Goal: Task Accomplishment & Management: Manage account settings

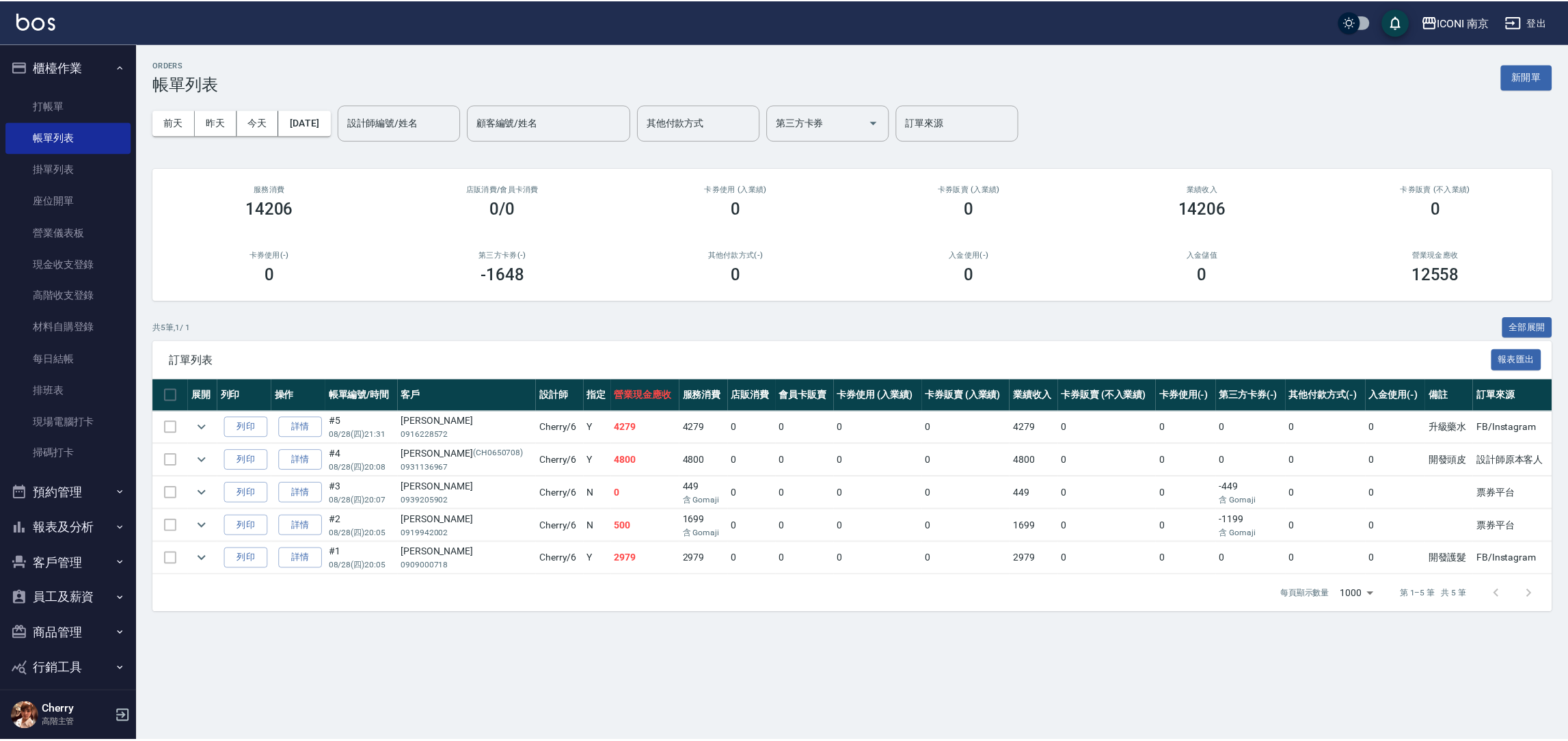
scroll to position [80, 0]
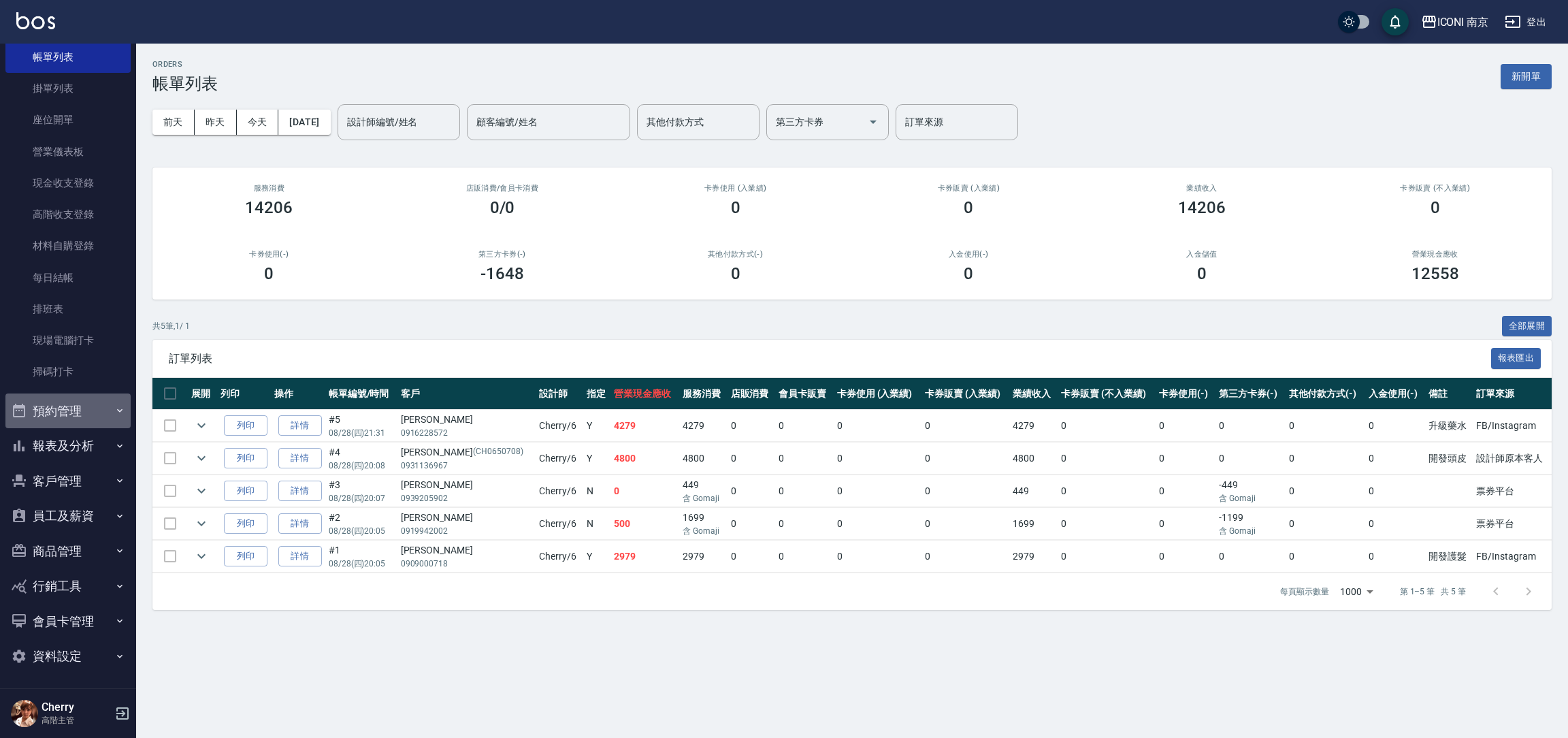
click at [112, 399] on button "預約管理" at bounding box center [68, 411] width 125 height 36
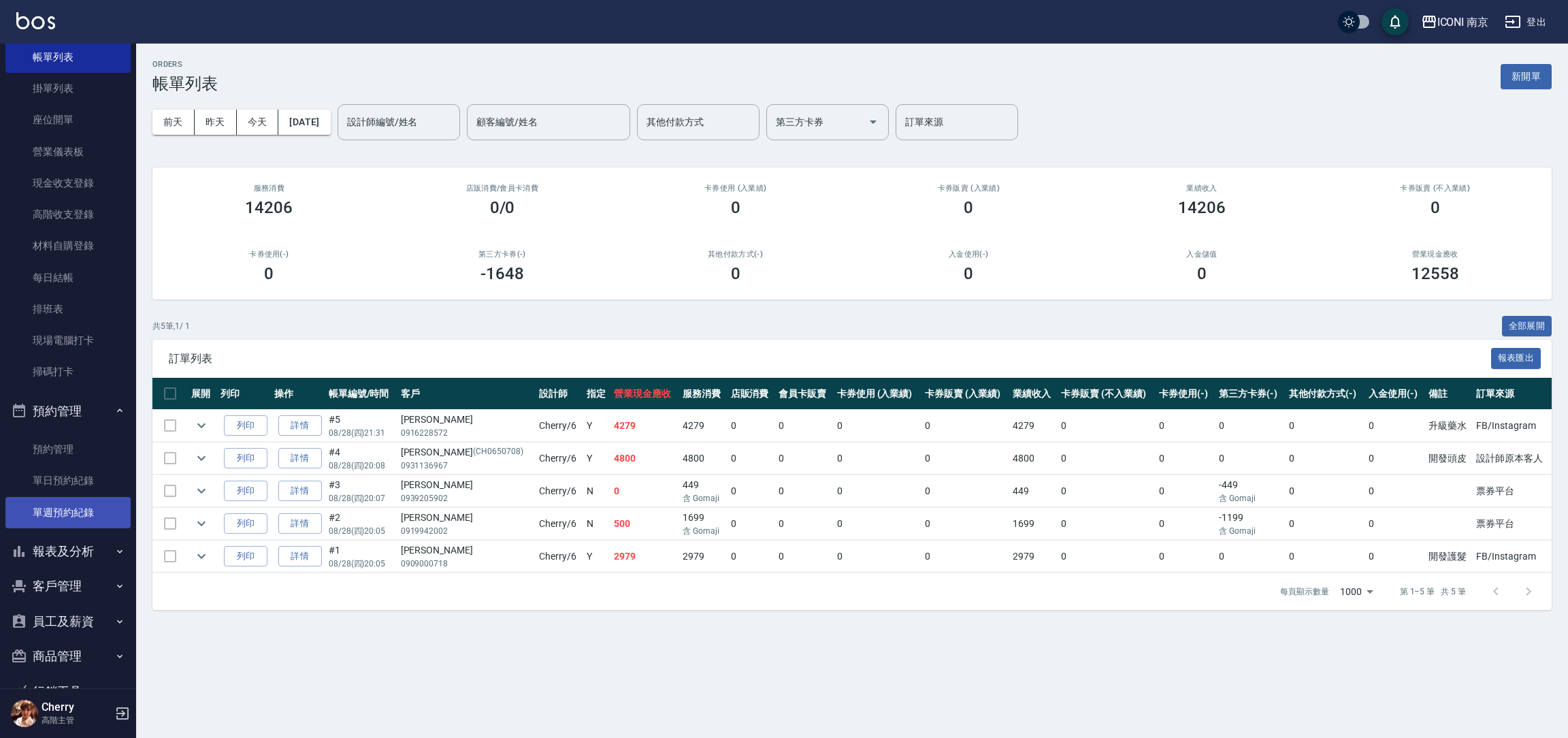
click at [89, 501] on link "單週預約紀錄" at bounding box center [68, 512] width 125 height 31
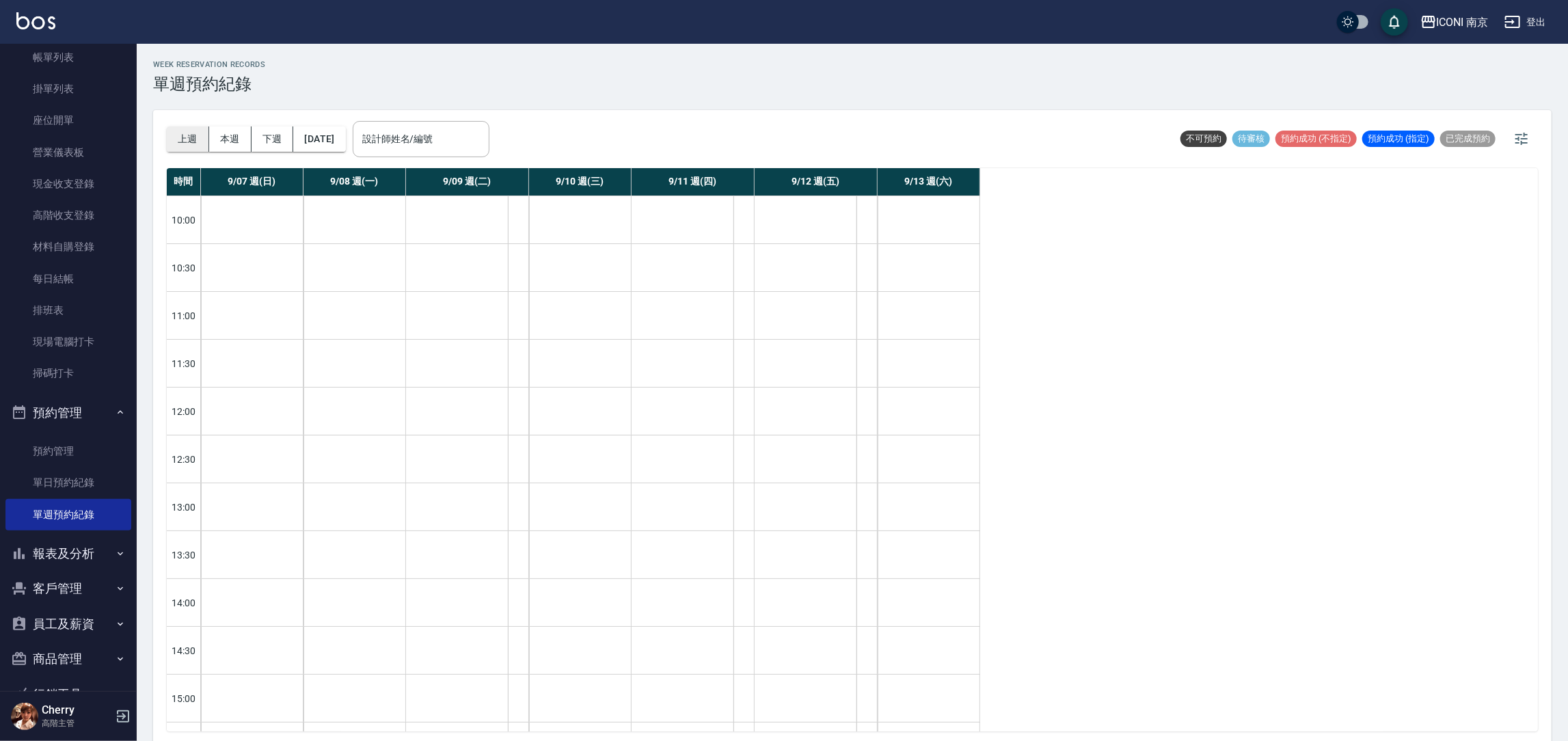
click at [196, 146] on button "上週" at bounding box center [188, 139] width 42 height 26
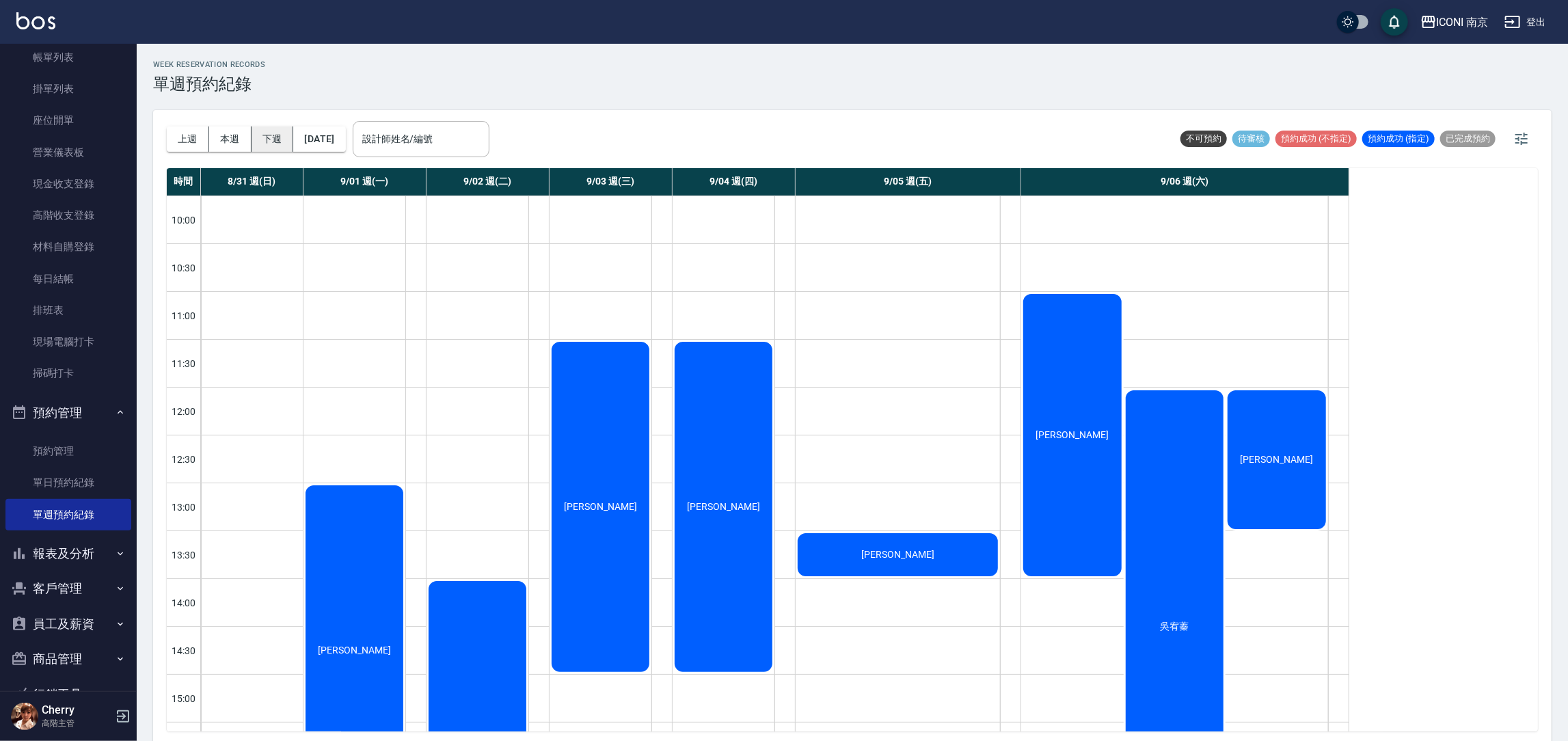
click at [261, 148] on button "下週" at bounding box center [273, 139] width 42 height 26
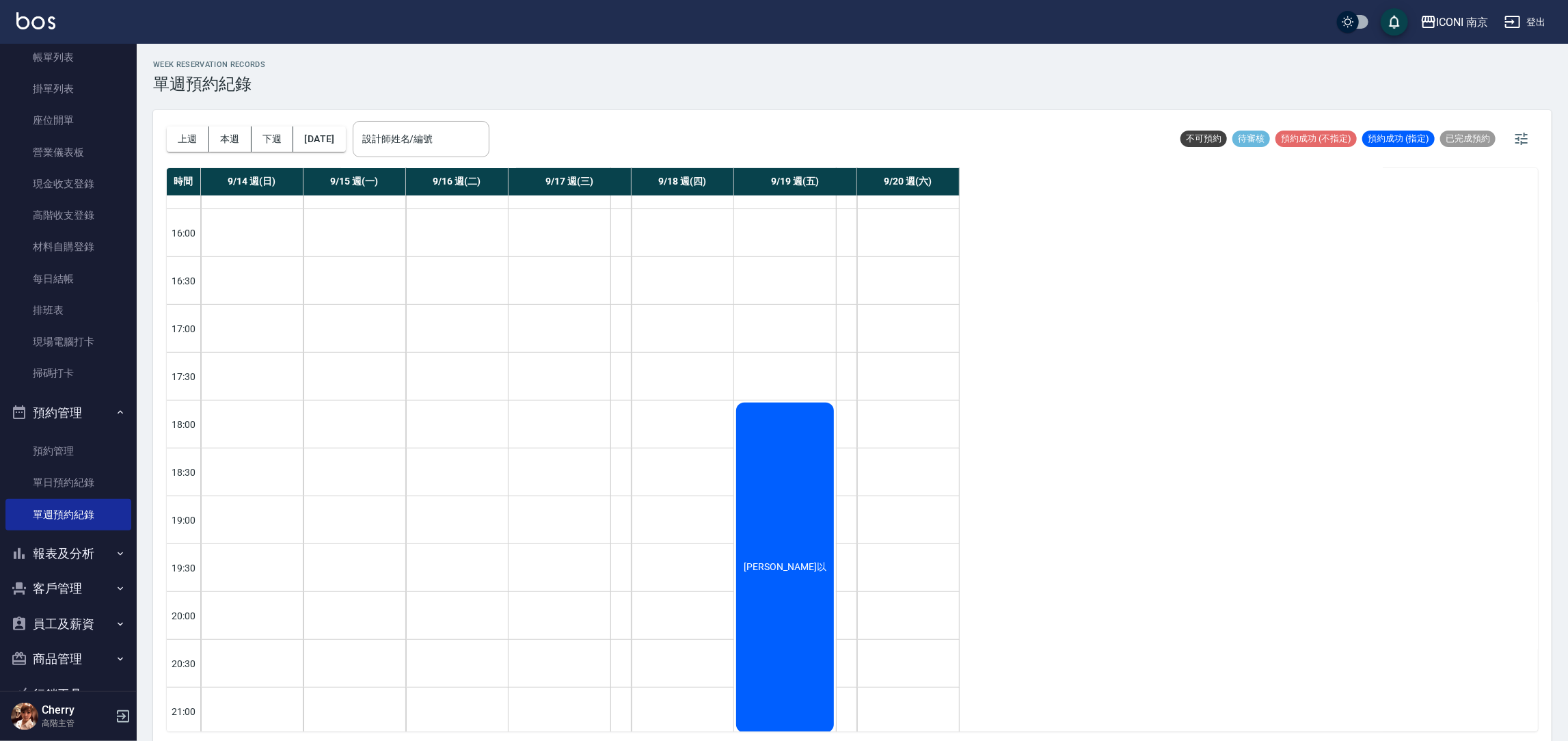
scroll to position [527, 0]
click at [345, 148] on button "[DATE]" at bounding box center [319, 139] width 52 height 26
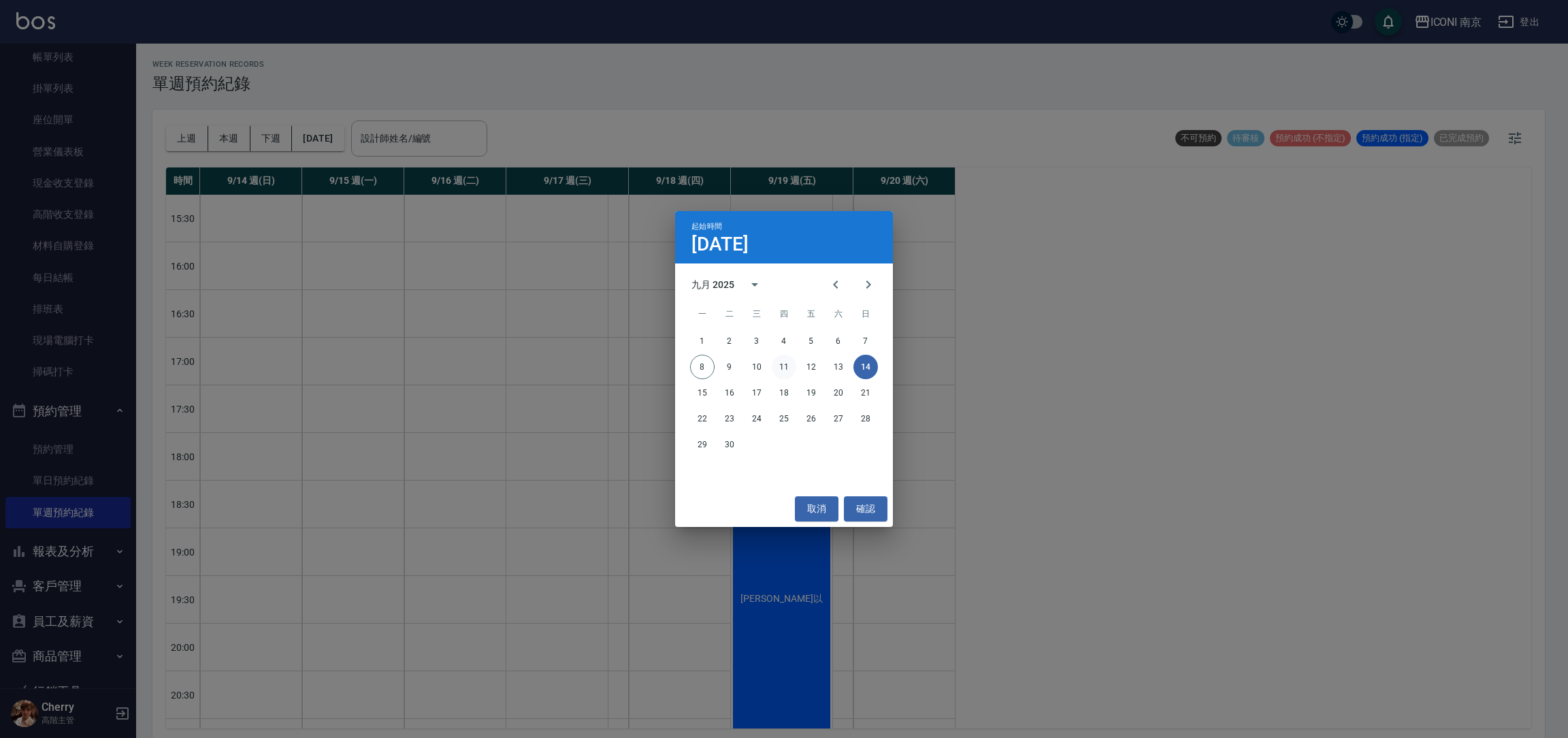
click at [783, 361] on button "11" at bounding box center [784, 367] width 25 height 25
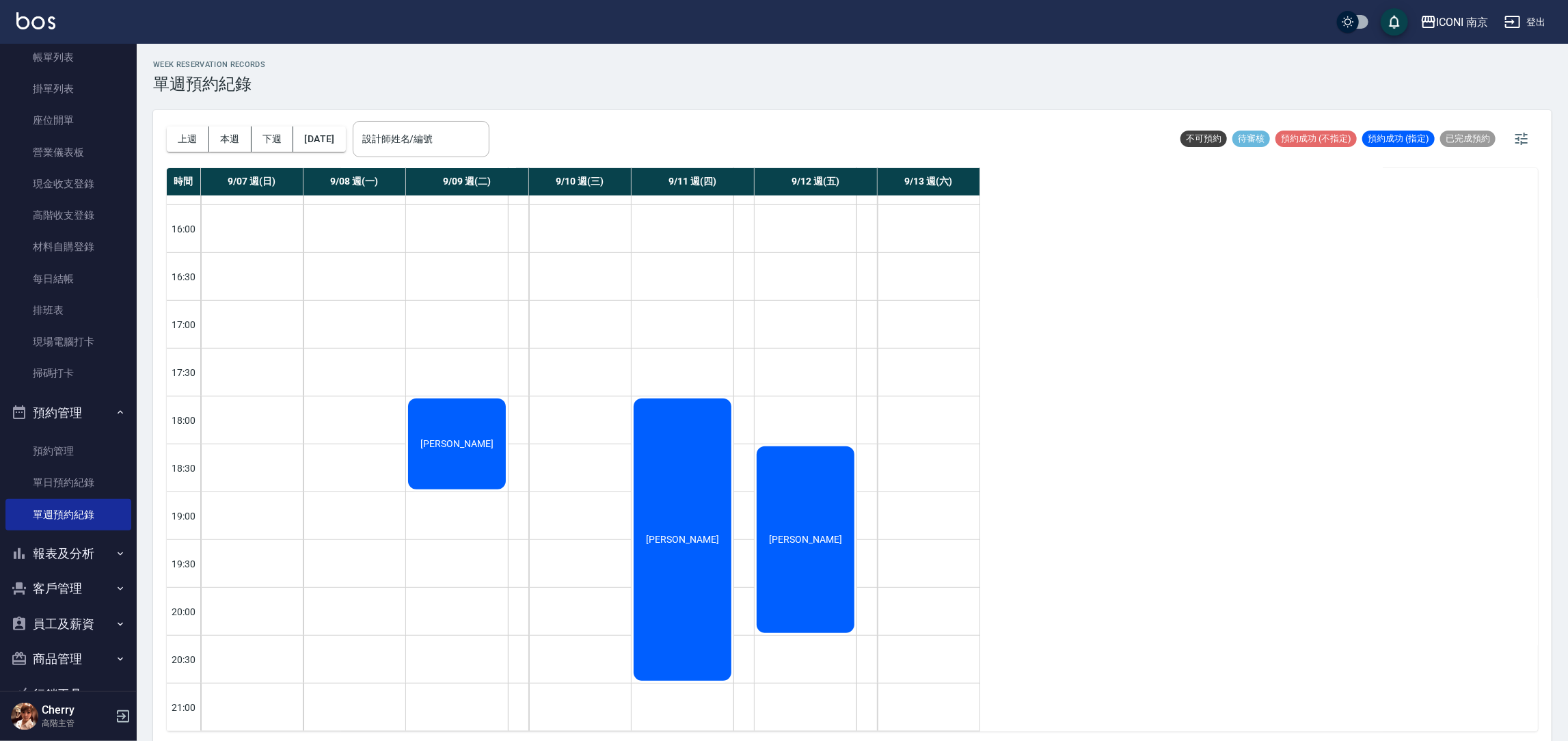
scroll to position [4, 0]
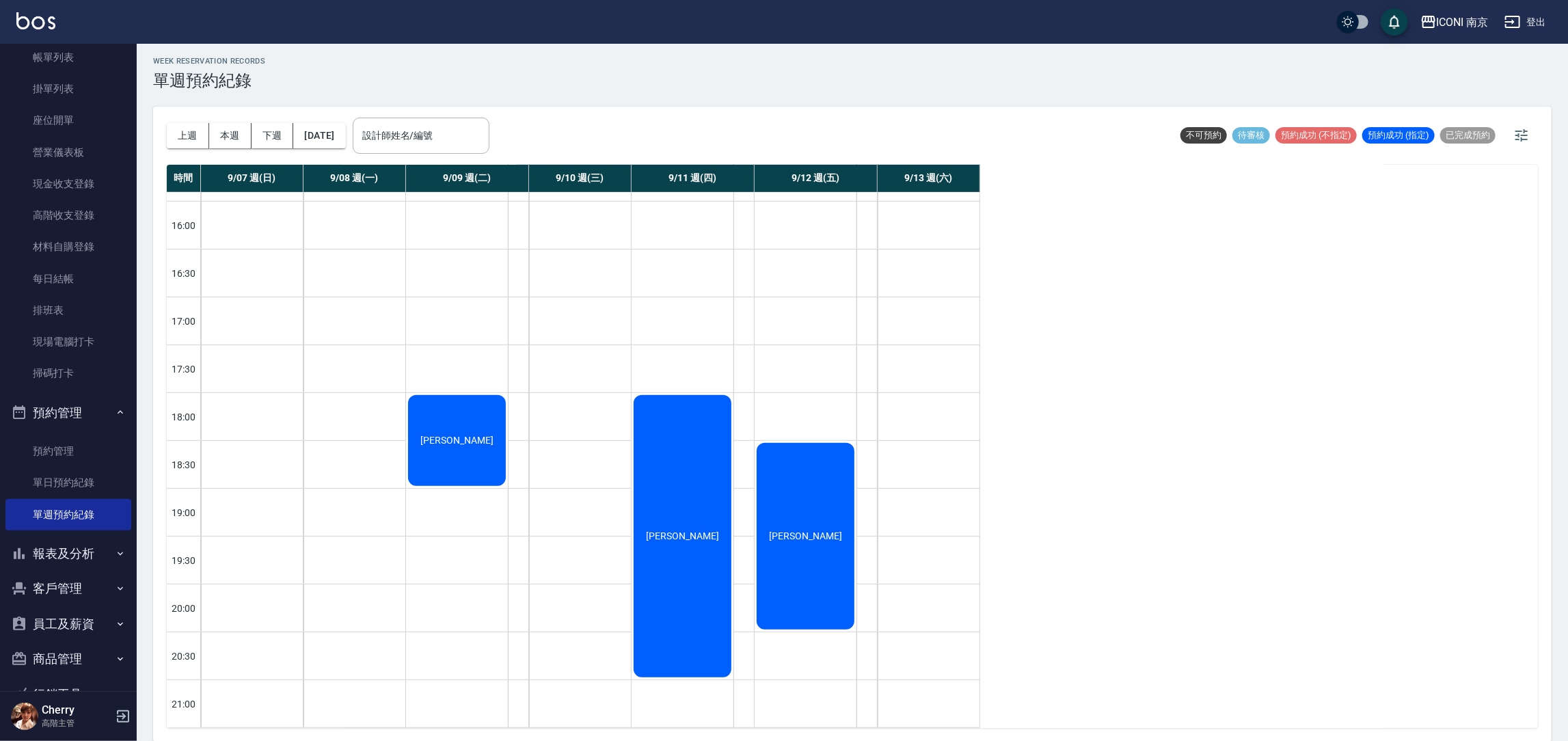
click at [671, 444] on div "[PERSON_NAME]" at bounding box center [682, 536] width 102 height 286
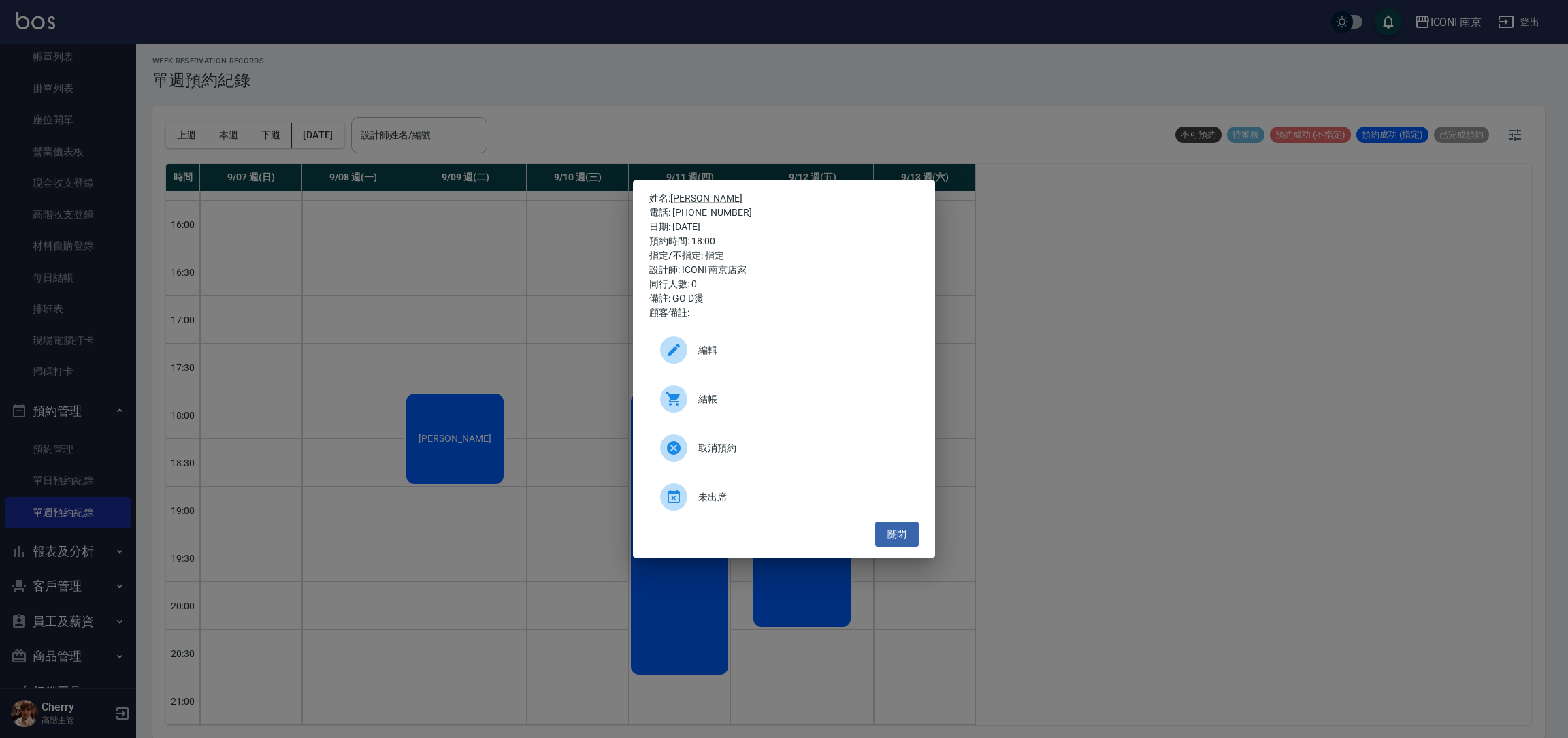
click at [1116, 397] on div "姓名: [PERSON_NAME] 電話: [PHONE_NUMBER] 日期: [DATE] 預約時間: 18:00 指定/不指定: 指定 設計師: ICO…" at bounding box center [784, 369] width 1568 height 738
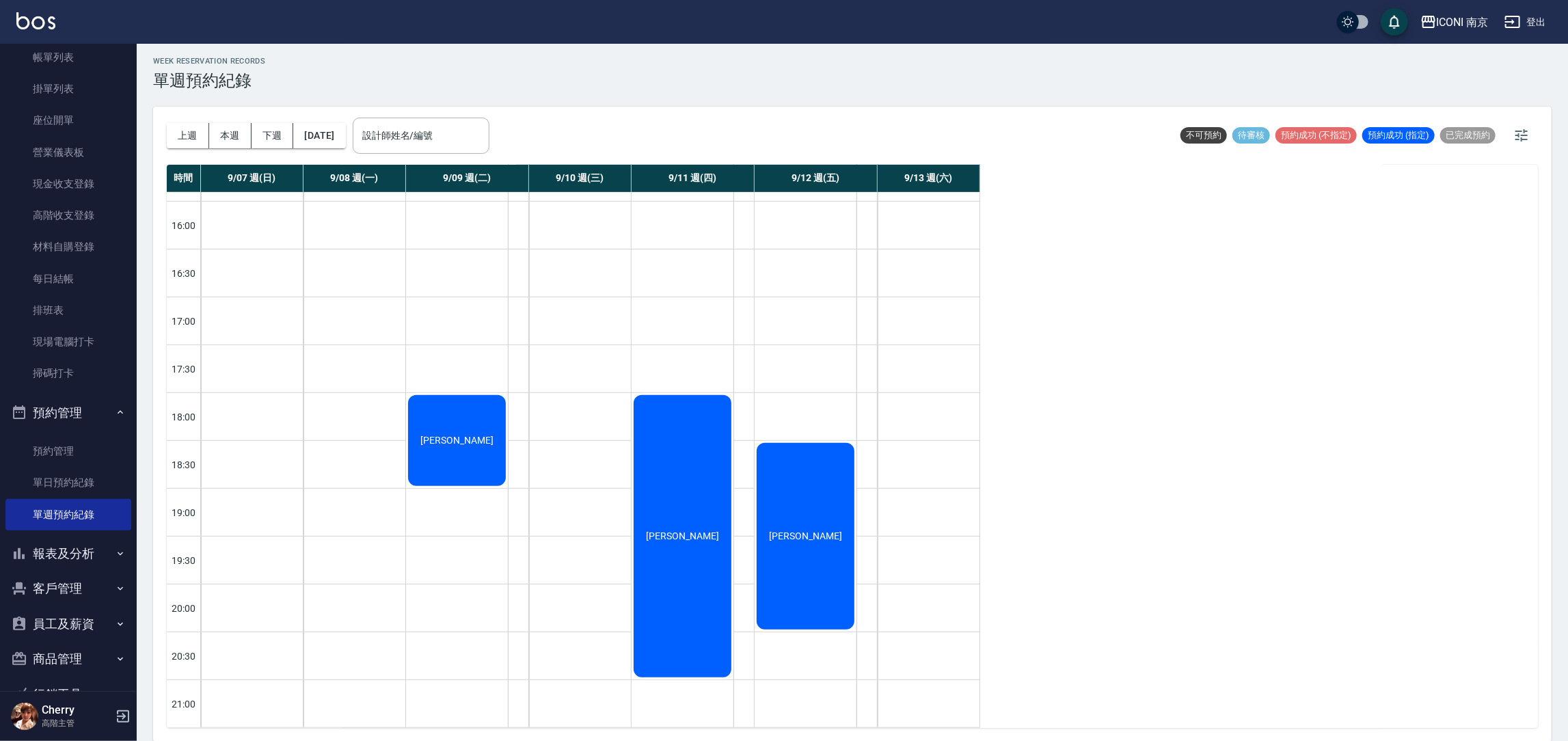
click at [184, 452] on div "18:30" at bounding box center [183, 463] width 34 height 48
drag, startPoint x: 184, startPoint y: 446, endPoint x: 191, endPoint y: 426, distance: 21.2
click at [184, 444] on div "18:30" at bounding box center [183, 463] width 34 height 48
click at [490, 121] on div "設計師姓名/編號" at bounding box center [421, 136] width 137 height 37
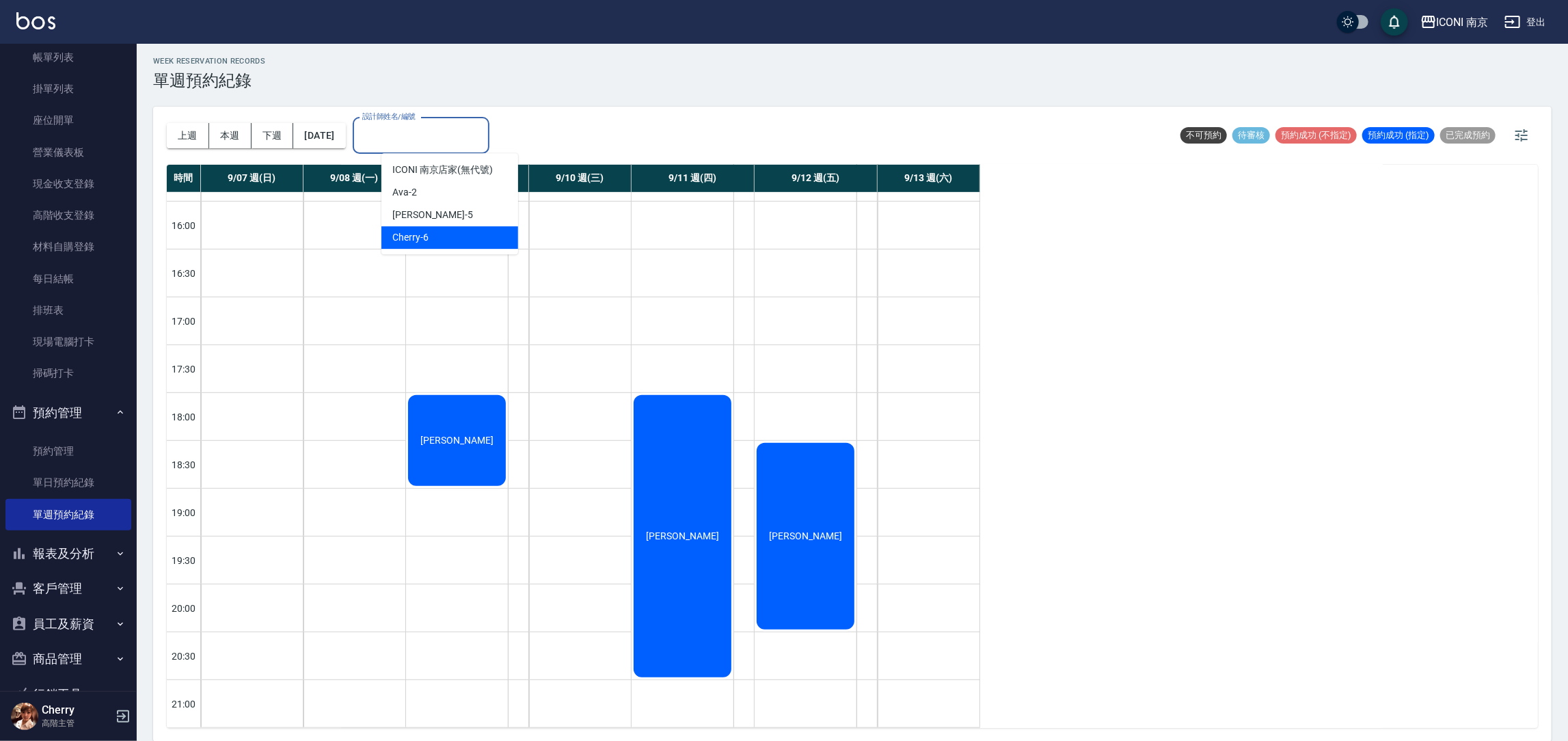
click at [449, 233] on div "Cherry -6" at bounding box center [449, 238] width 137 height 23
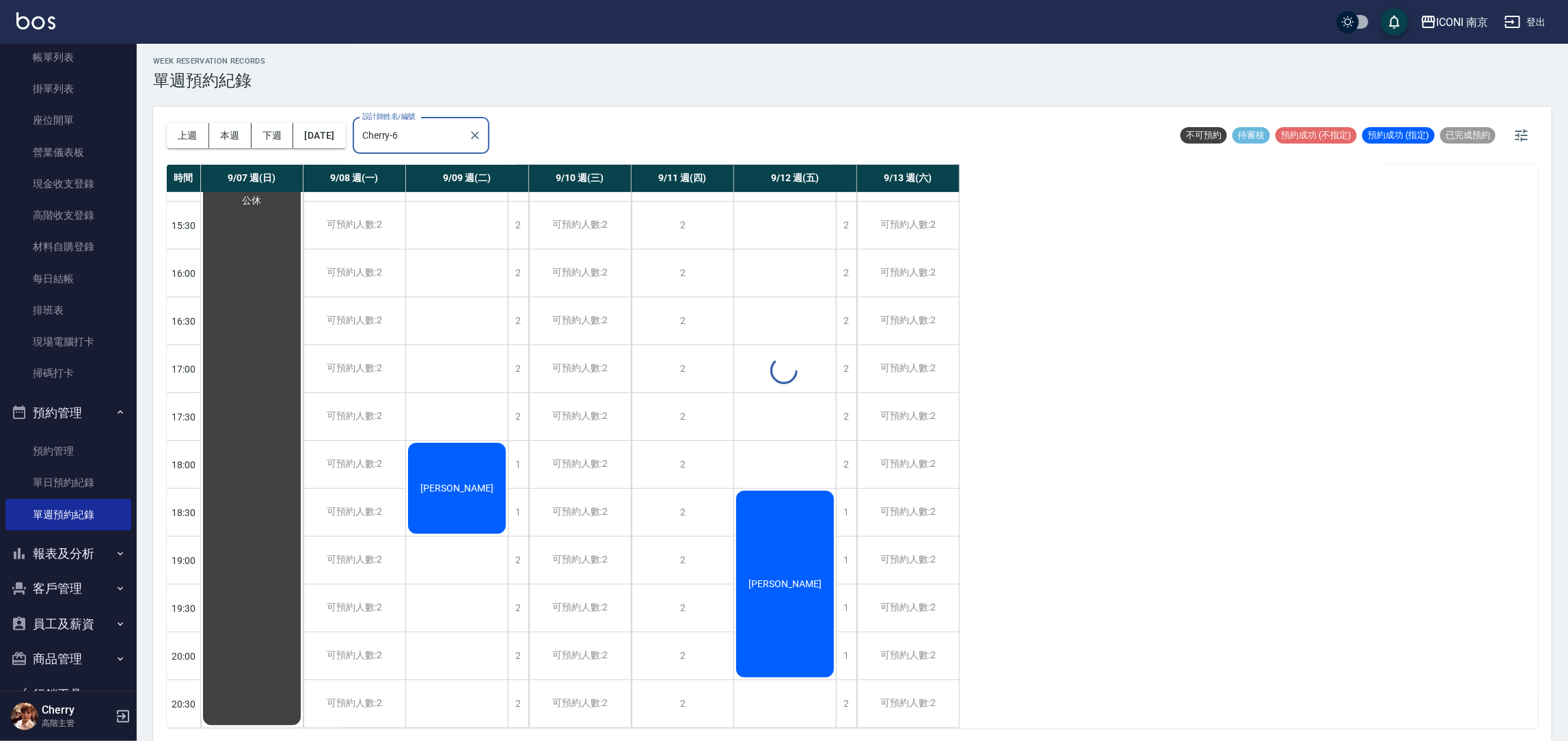
scroll to position [533, 0]
click at [449, 151] on div "Cherry-6 設計師姓名/編號" at bounding box center [421, 136] width 137 height 37
click at [465, 168] on div "ICONI 南京店家 (無代號)" at bounding box center [449, 170] width 137 height 23
type input "ICONI 南京店家(無代號)"
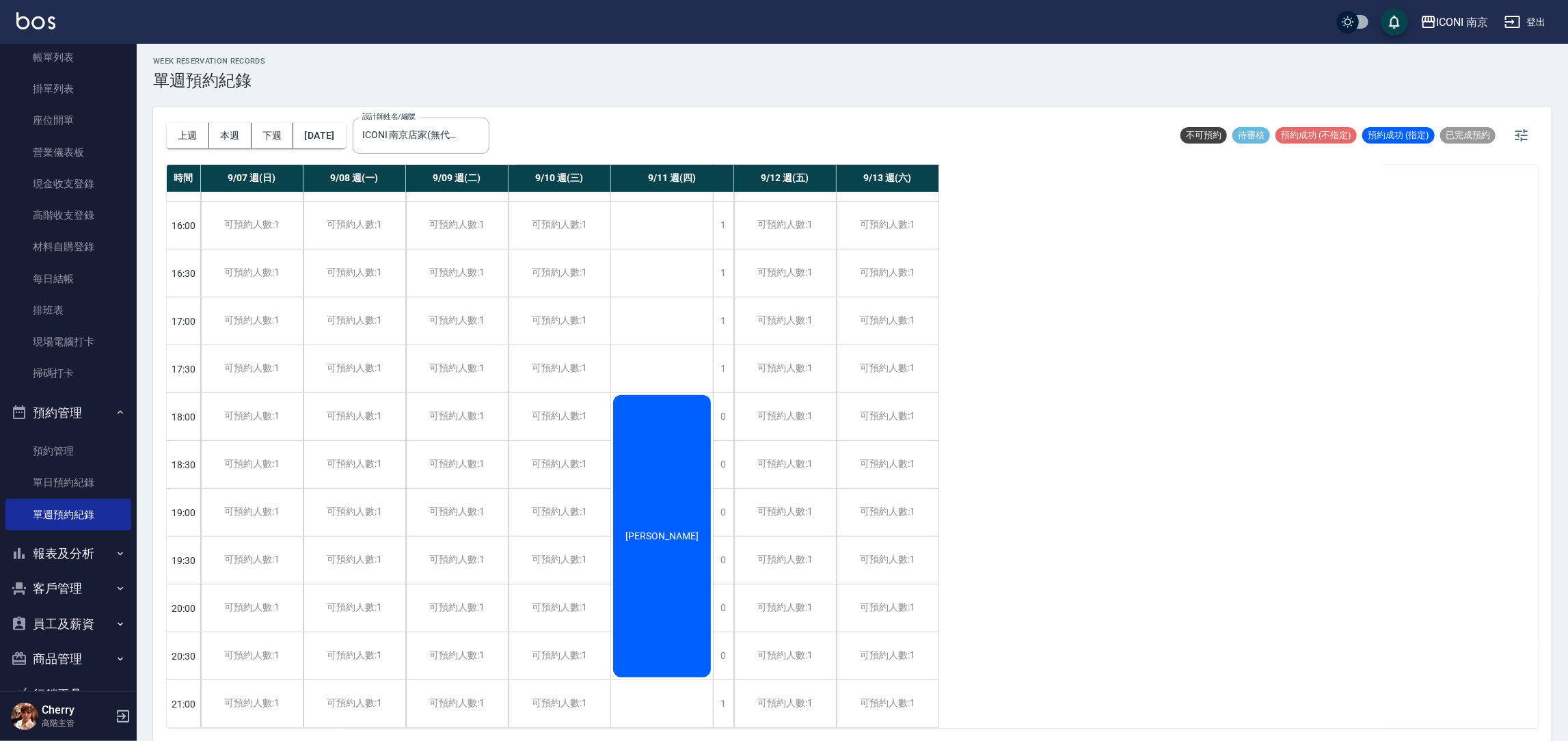
click at [688, 459] on div "[PERSON_NAME]" at bounding box center [661, 536] width 102 height 286
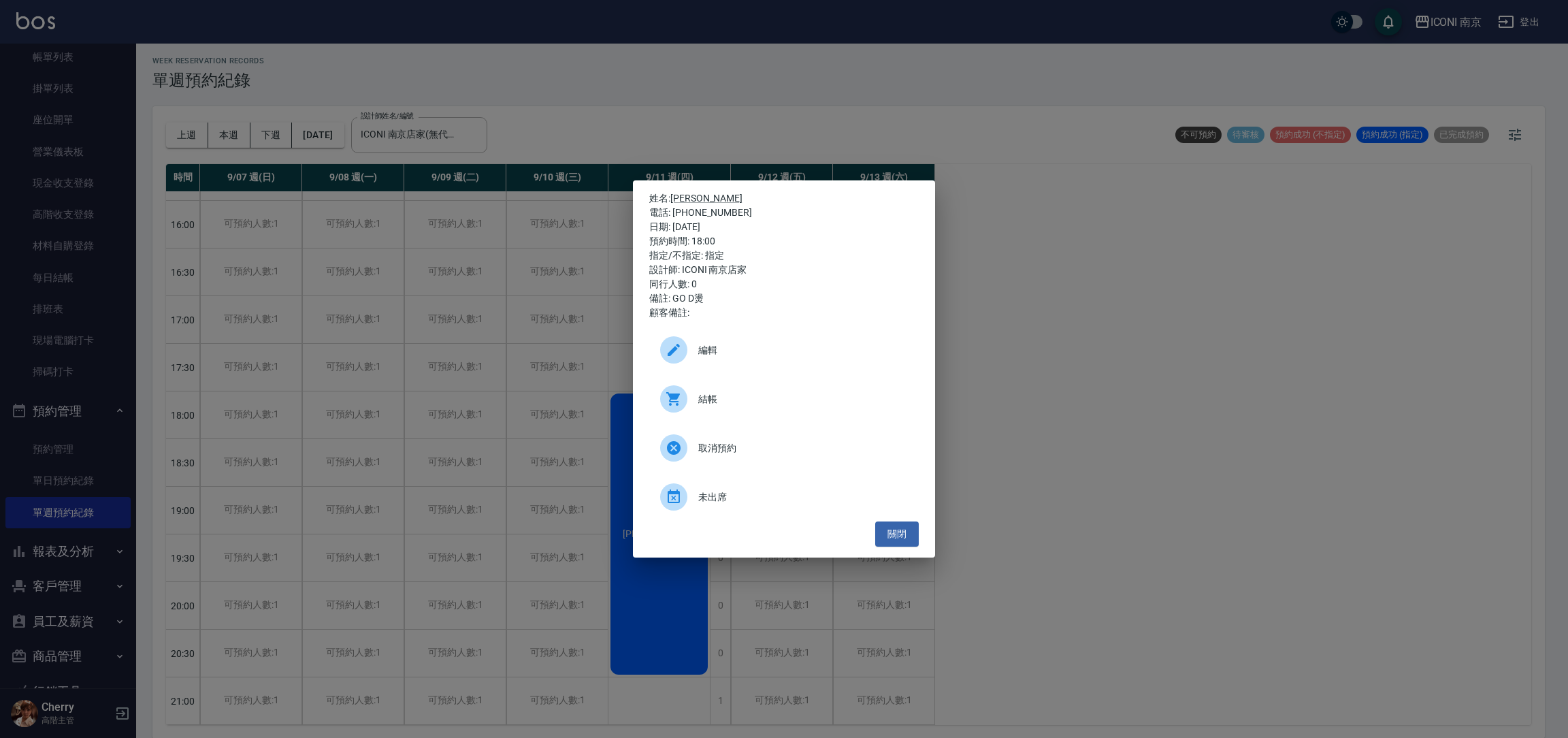
drag, startPoint x: 984, startPoint y: 501, endPoint x: 974, endPoint y: 507, distance: 11.7
click at [979, 507] on div "姓名: [PERSON_NAME] 電話: [PHONE_NUMBER] 日期: [DATE] 預約時間: 18:00 指定/不指定: 指定 設計師: ICO…" at bounding box center [784, 369] width 1568 height 738
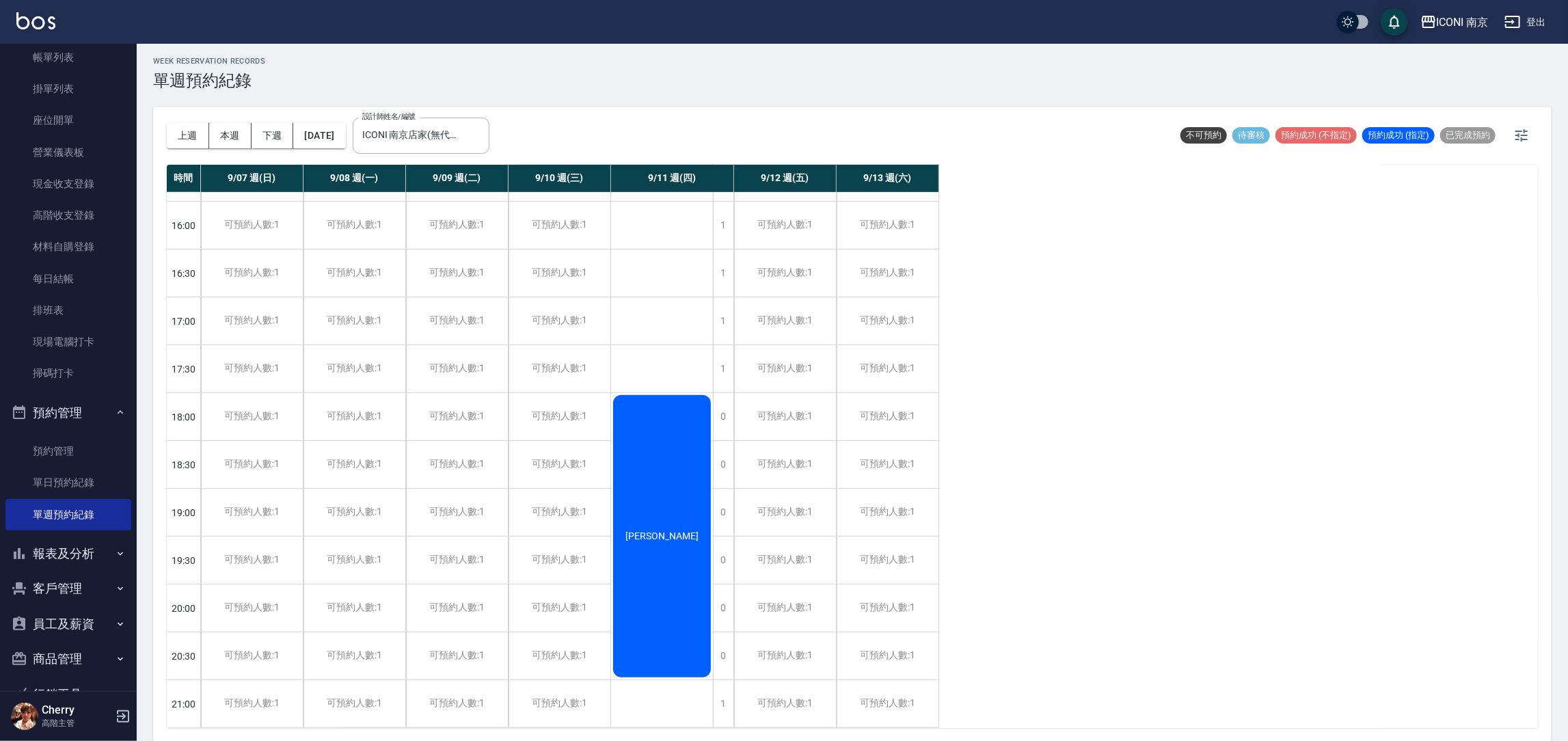
click at [192, 451] on div "18:30" at bounding box center [183, 463] width 34 height 48
